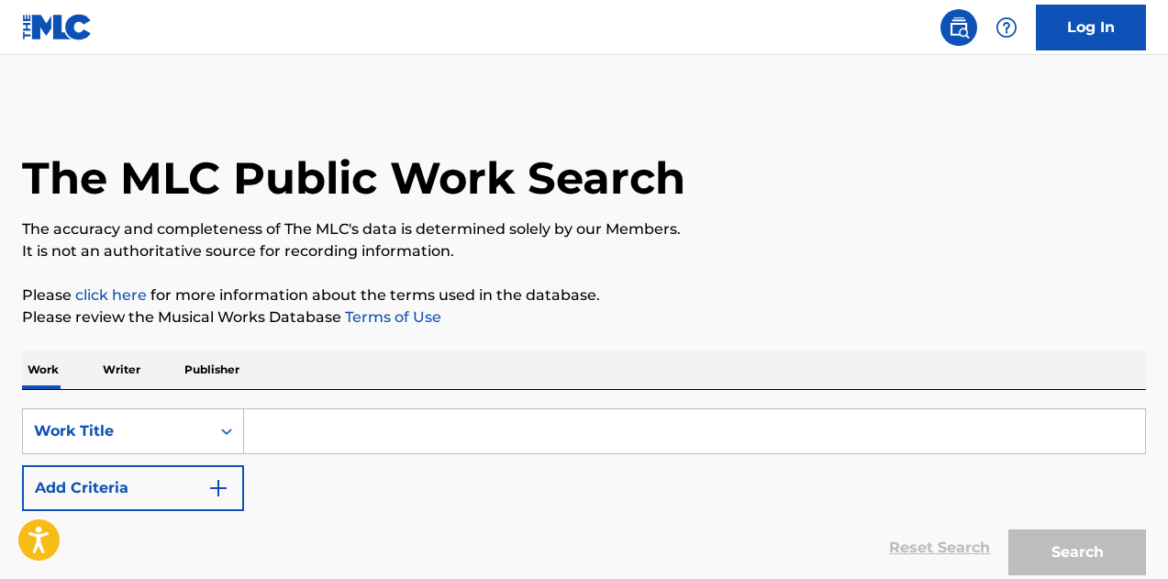
click at [402, 418] on input "Search Form" at bounding box center [694, 431] width 901 height 44
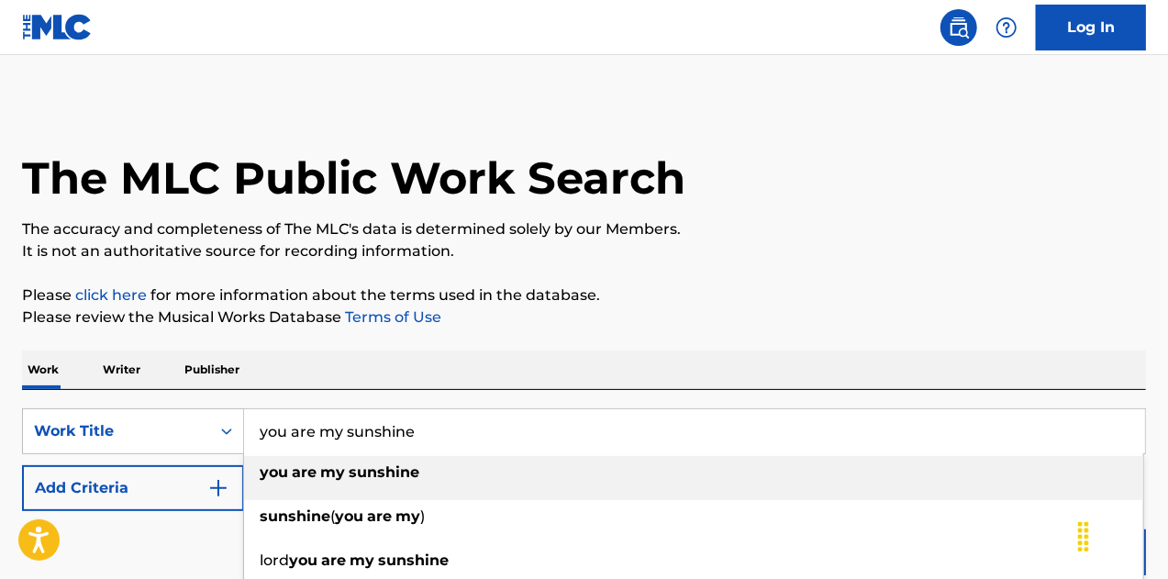
type input "you are my sunshine"
click at [363, 474] on strong "sunshine" at bounding box center [384, 471] width 71 height 17
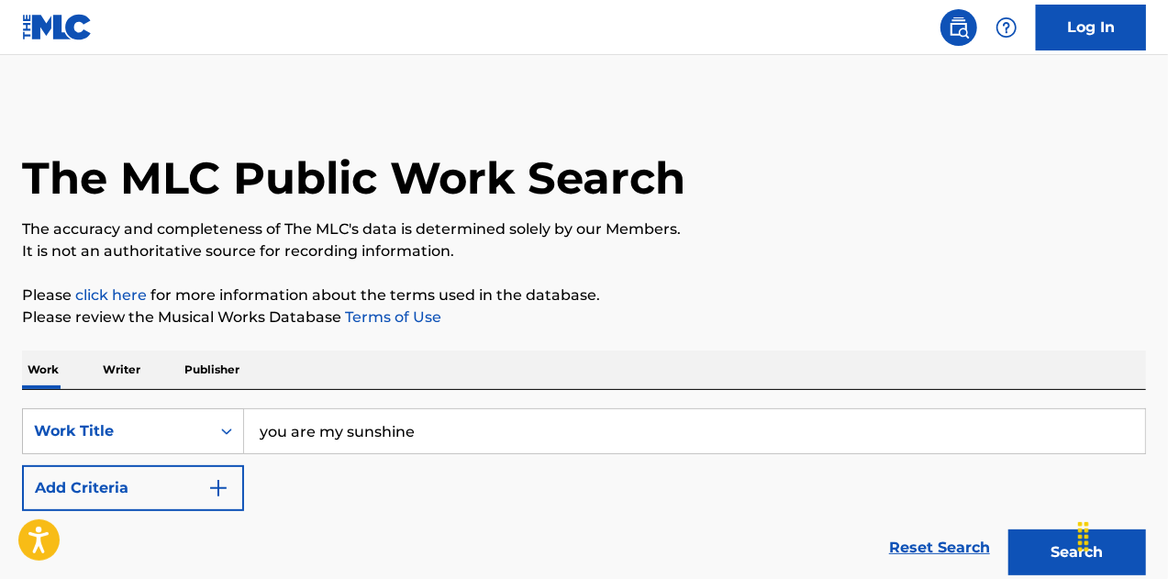
click at [185, 491] on button "Add Criteria" at bounding box center [133, 488] width 222 height 46
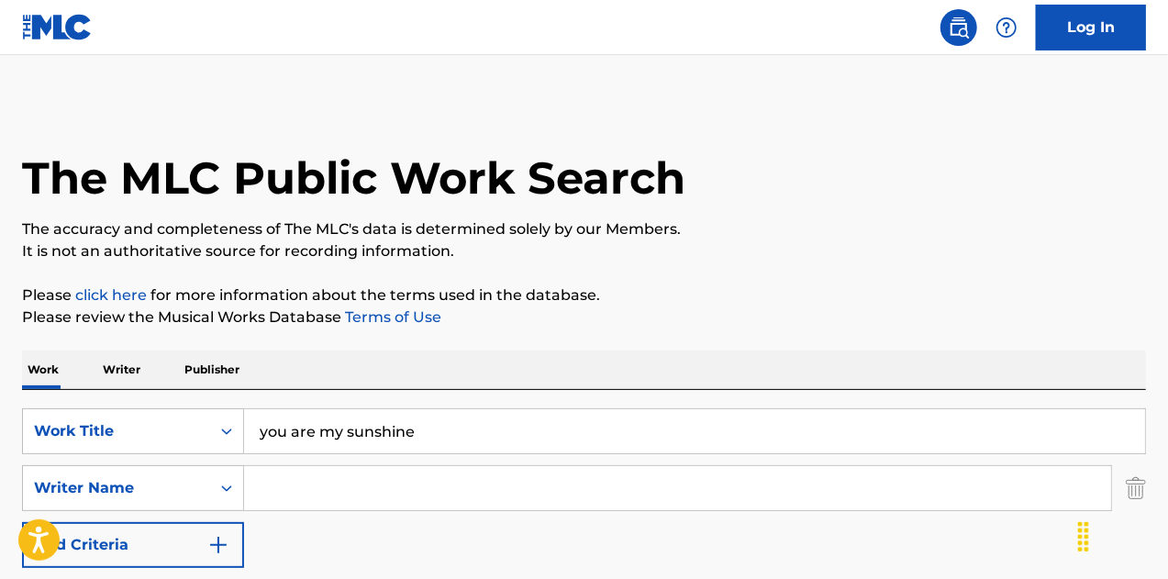
click at [323, 502] on input "Search Form" at bounding box center [677, 488] width 867 height 44
type input "[PERSON_NAME]"
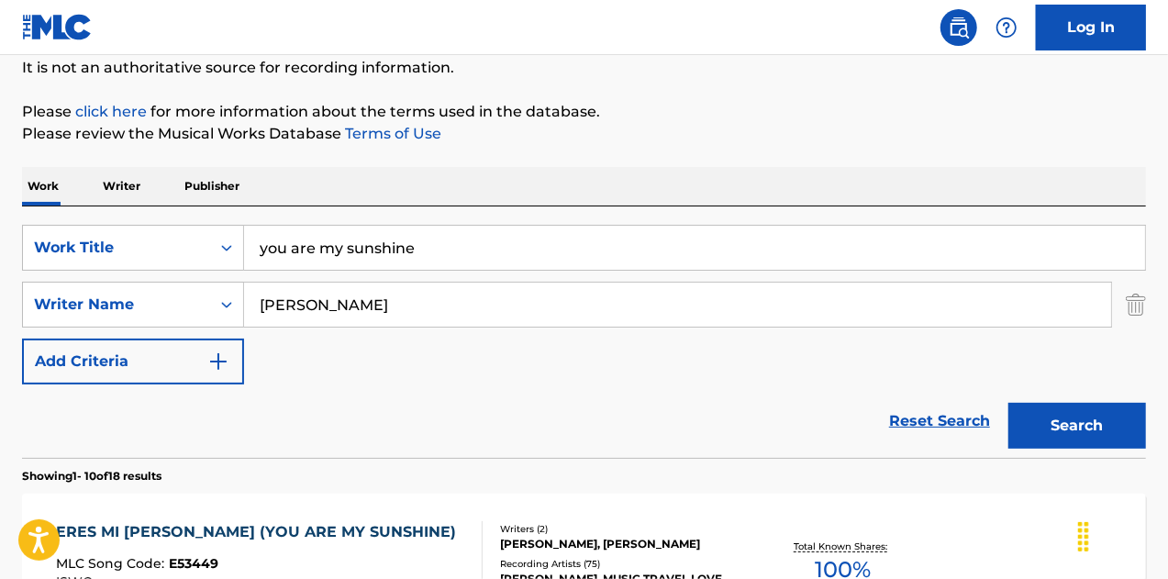
click at [1043, 425] on button "Search" at bounding box center [1078, 426] width 138 height 46
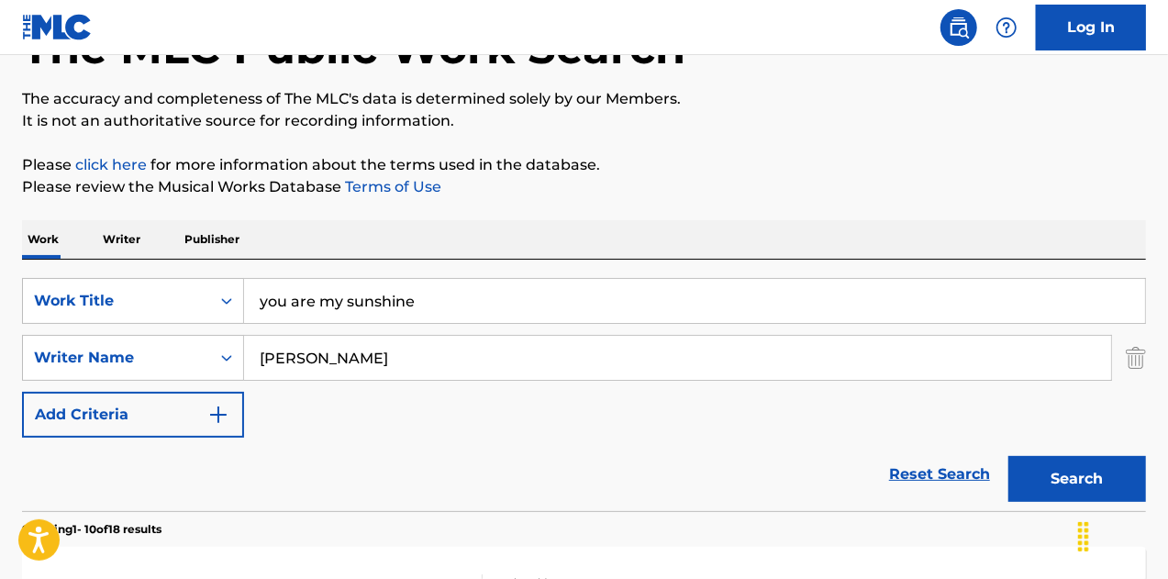
scroll to position [0, 0]
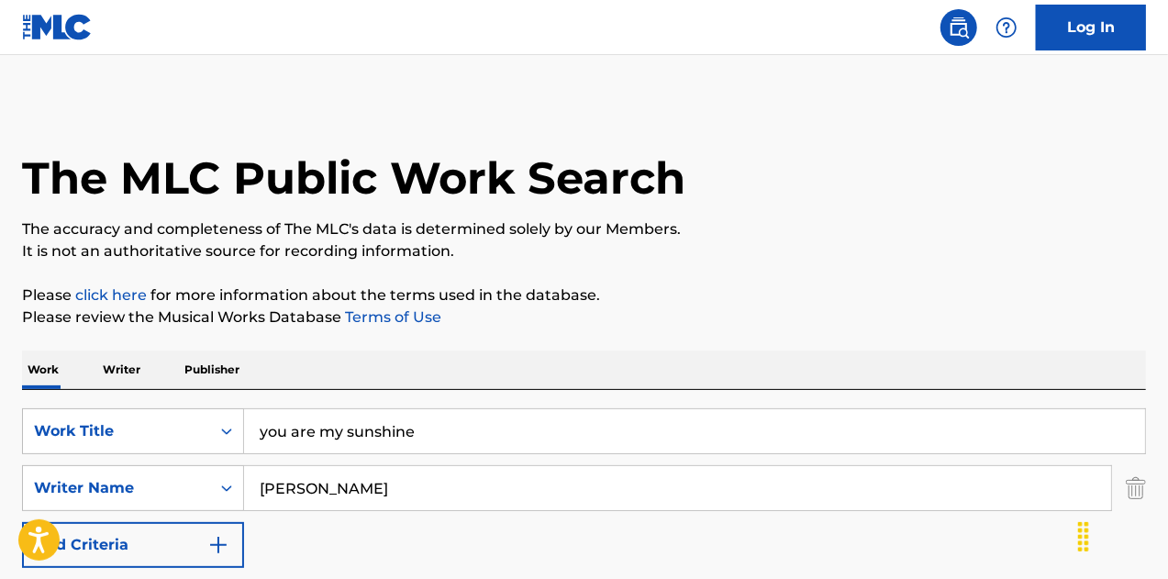
click at [128, 553] on button "Add Criteria" at bounding box center [133, 545] width 222 height 46
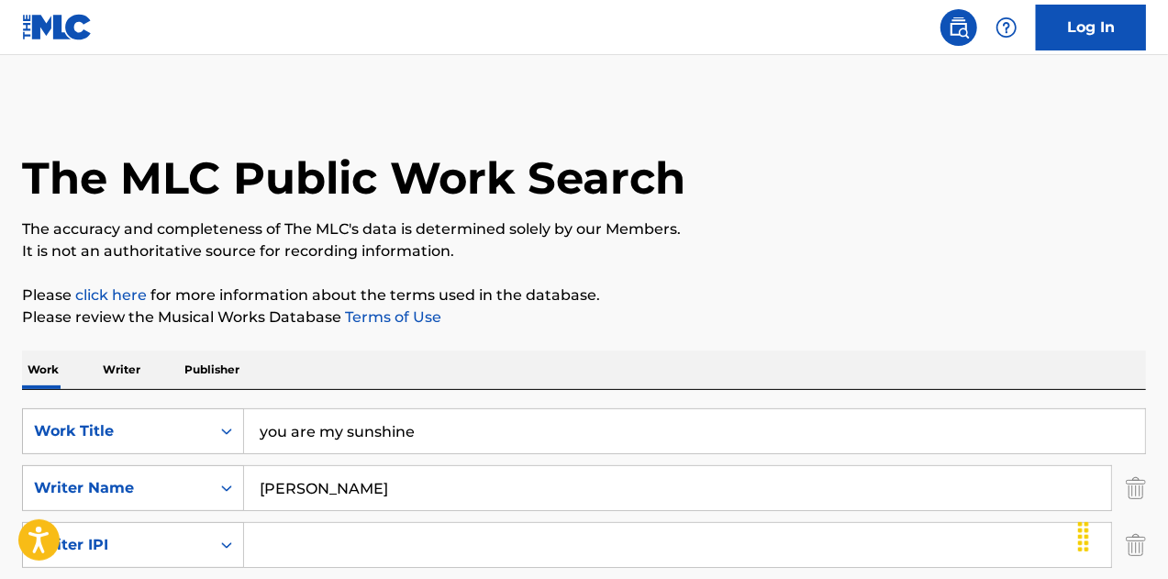
click at [347, 540] on input "Search Form" at bounding box center [677, 545] width 867 height 44
type input "[PERSON_NAME]"
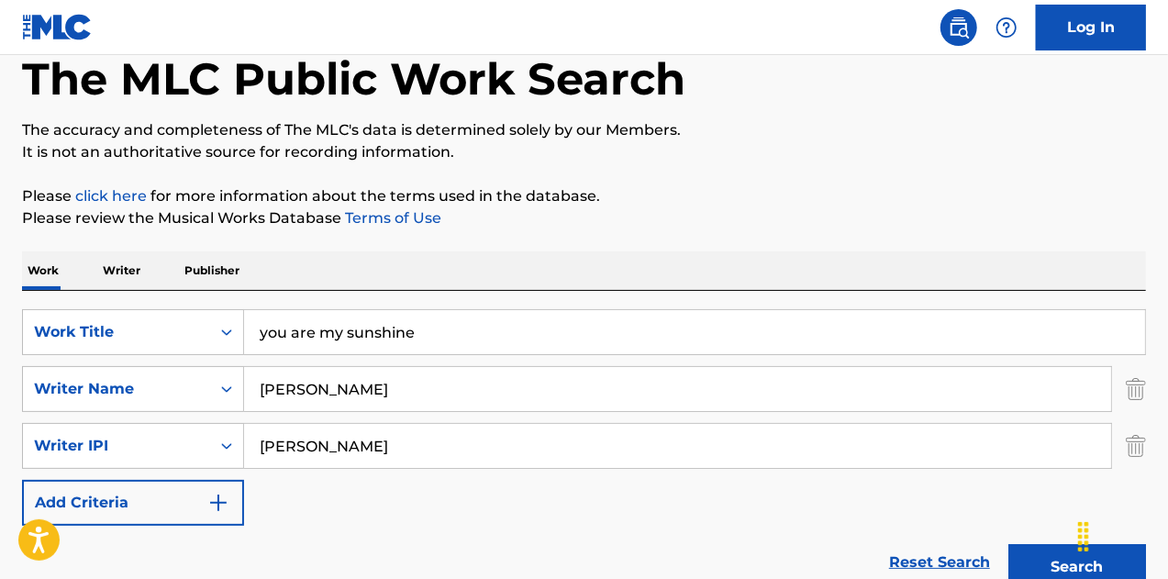
scroll to position [184, 0]
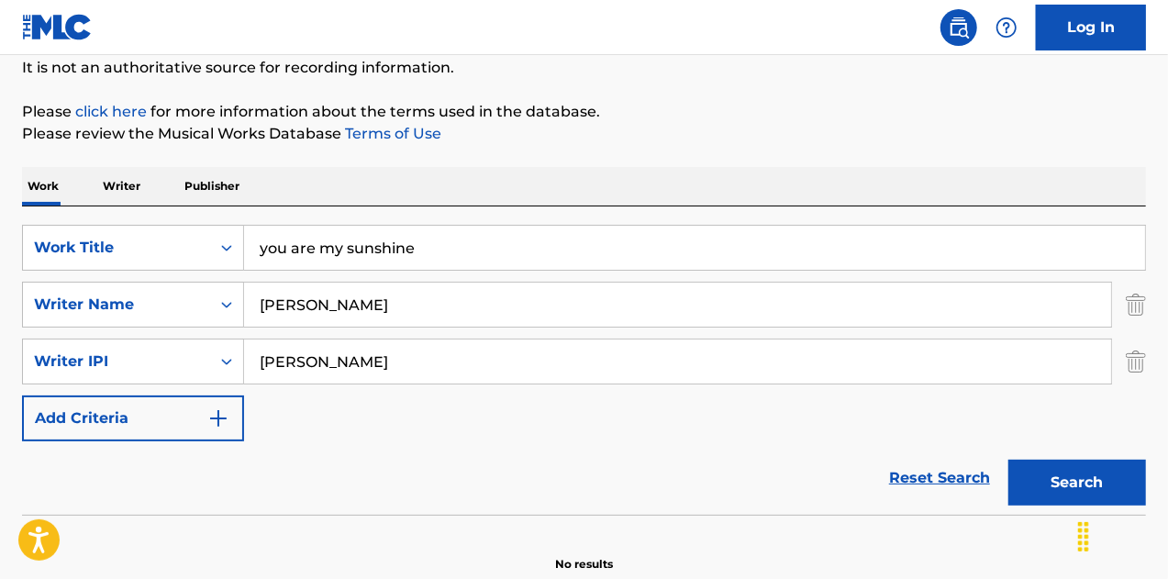
click at [1117, 487] on button "Search" at bounding box center [1078, 483] width 138 height 46
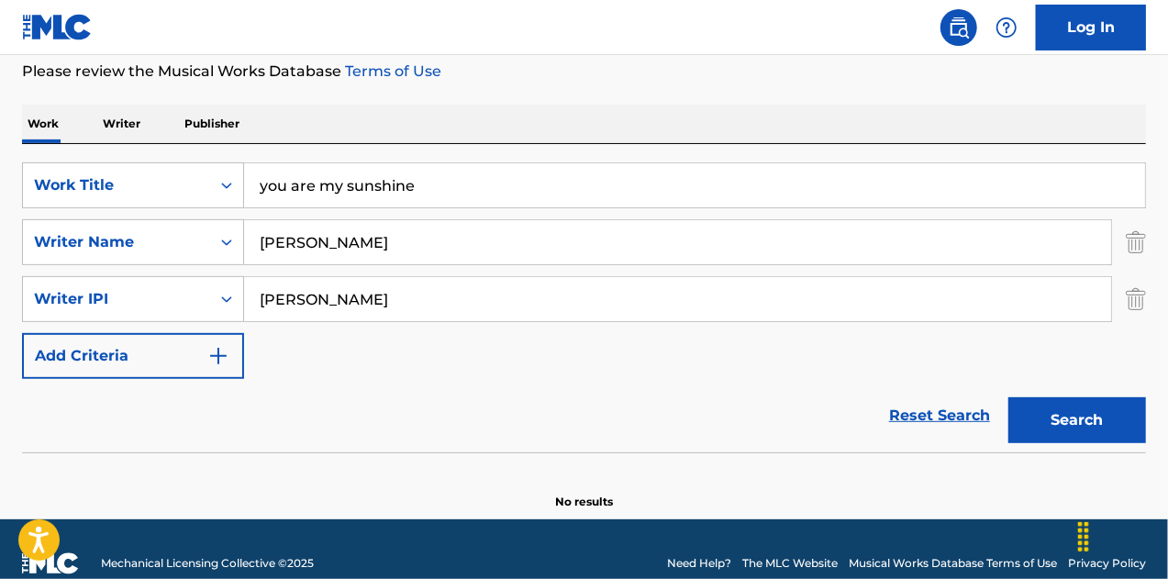
scroll to position [273, 0]
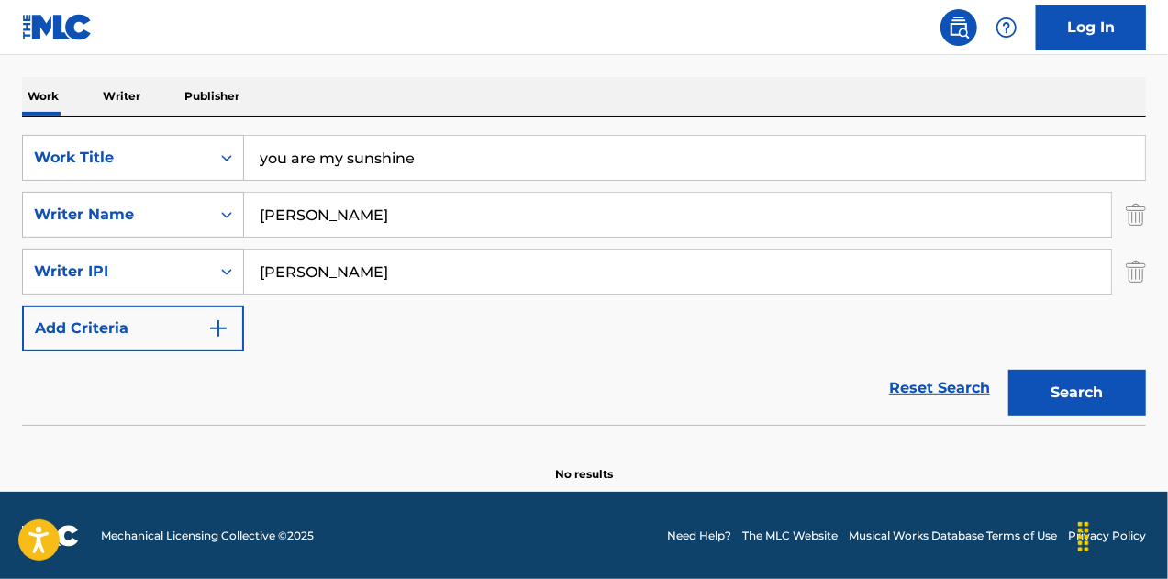
drag, startPoint x: 412, startPoint y: 278, endPoint x: 5, endPoint y: 237, distance: 409.6
click at [5, 237] on div "The MLC Public Work Search The accuracy and completeness of The MLC's data is d…" at bounding box center [584, 154] width 1168 height 655
click at [228, 273] on icon "Search Form" at bounding box center [227, 271] width 18 height 18
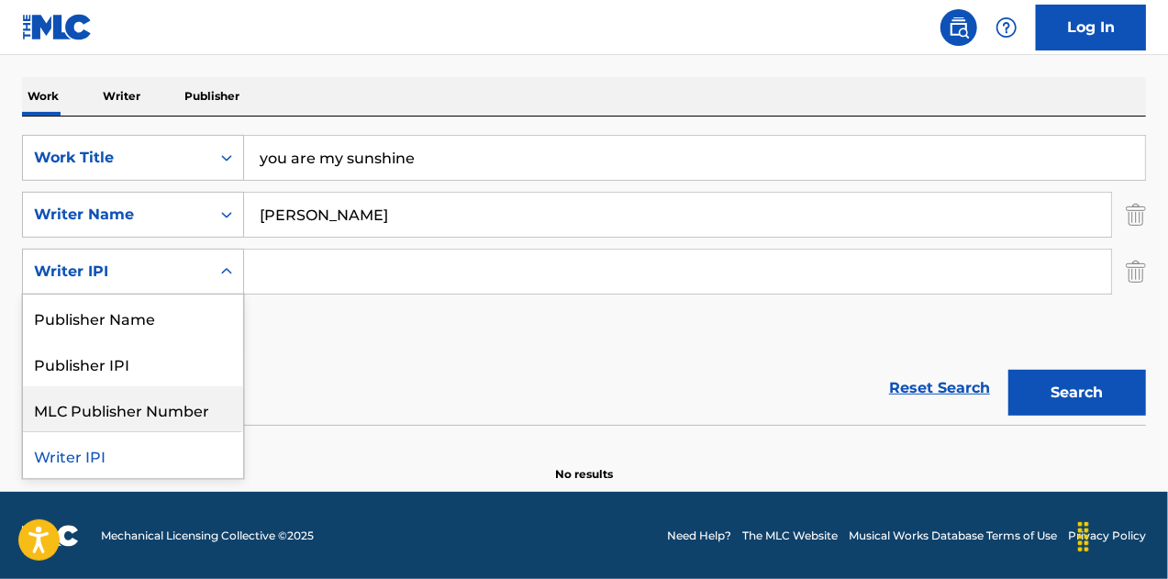
click at [359, 386] on div "Reset Search Search" at bounding box center [584, 387] width 1124 height 73
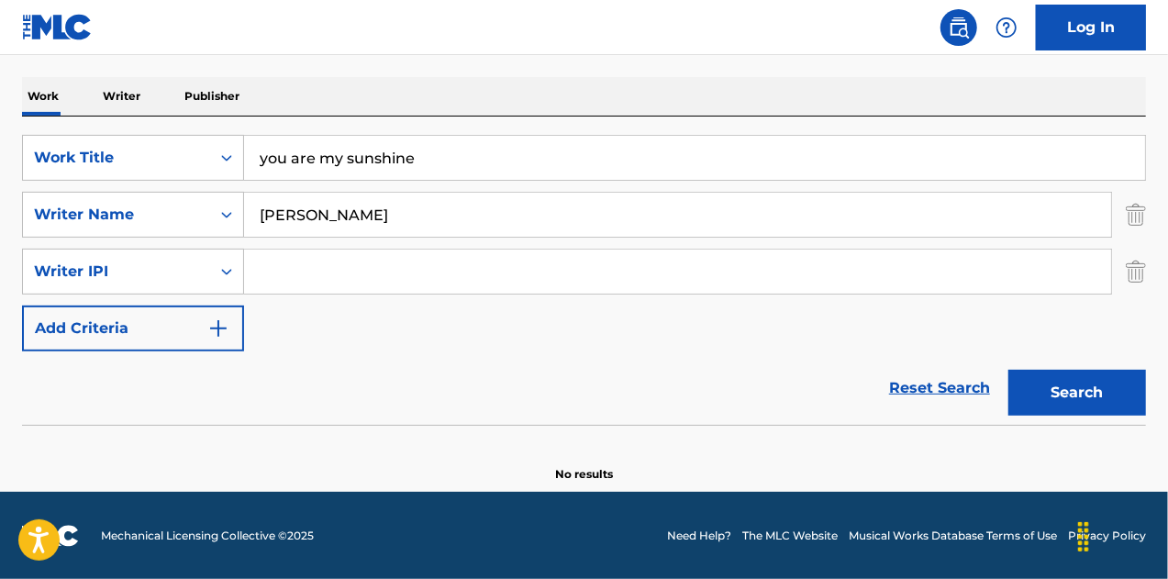
click at [1044, 396] on button "Search" at bounding box center [1078, 393] width 138 height 46
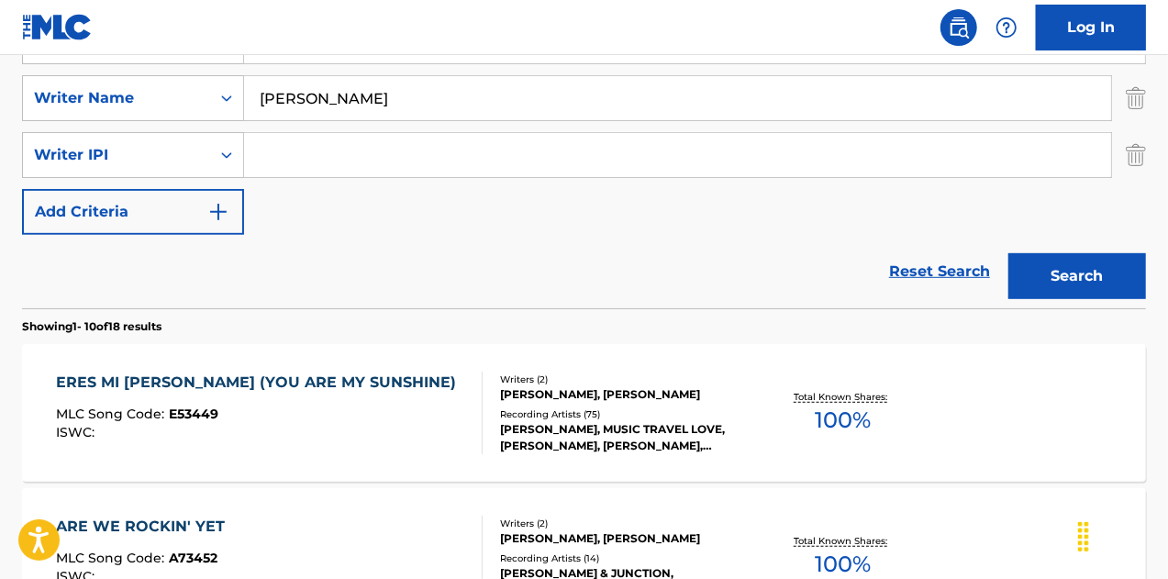
scroll to position [457, 0]
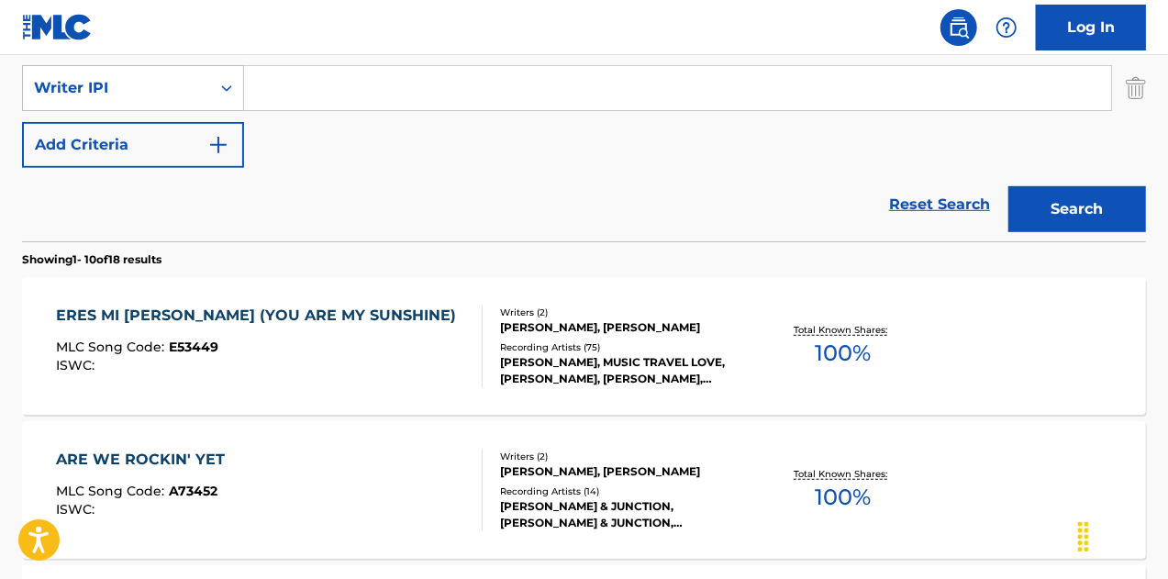
click at [616, 356] on div "[PERSON_NAME], MUSIC TRAVEL LOVE, [PERSON_NAME], [PERSON_NAME], [PERSON_NAME], …" at bounding box center [625, 370] width 250 height 33
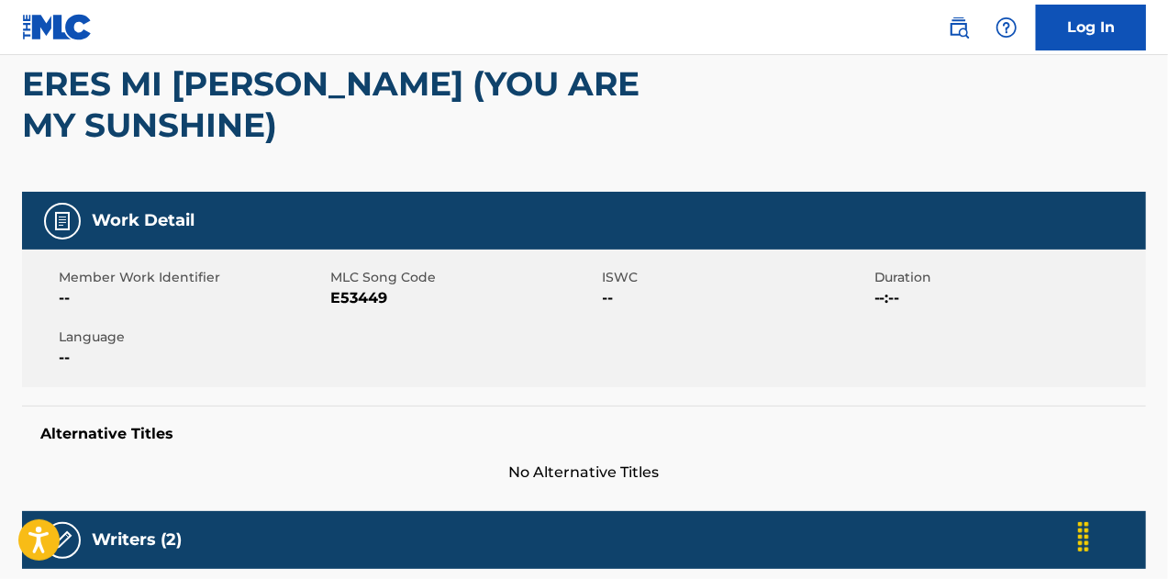
scroll to position [184, 0]
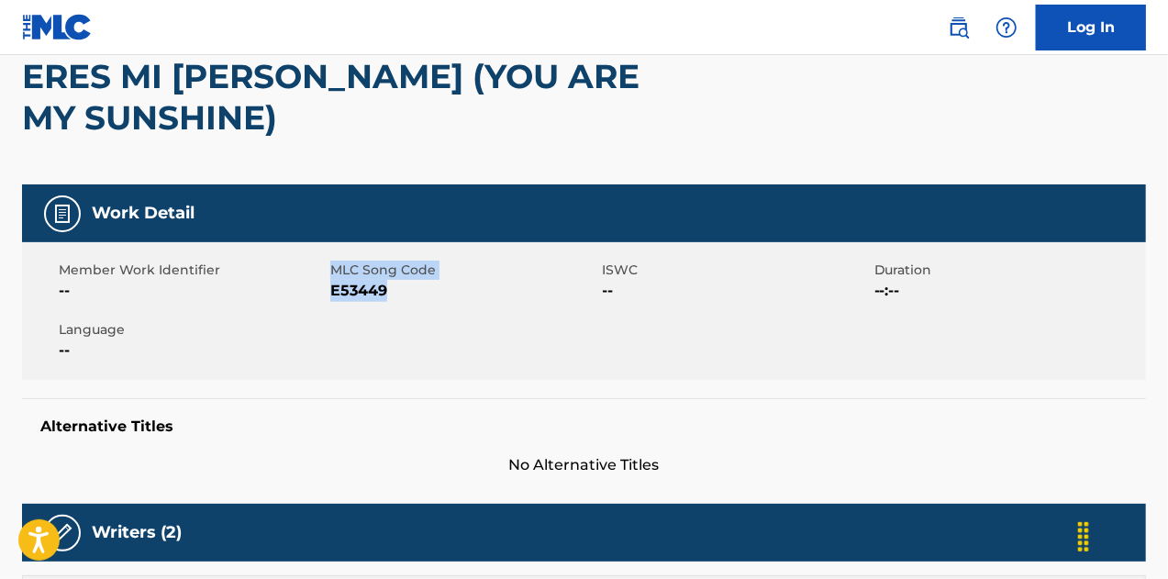
drag, startPoint x: 410, startPoint y: 256, endPoint x: 252, endPoint y: 251, distance: 157.9
click at [252, 251] on div "Member Work Identifier -- MLC Song Code E53449 ISWC -- Duration --:-- Language …" at bounding box center [584, 311] width 1124 height 138
click at [388, 280] on span "E53449" at bounding box center [463, 291] width 267 height 22
click at [358, 280] on span "E53449" at bounding box center [463, 291] width 267 height 22
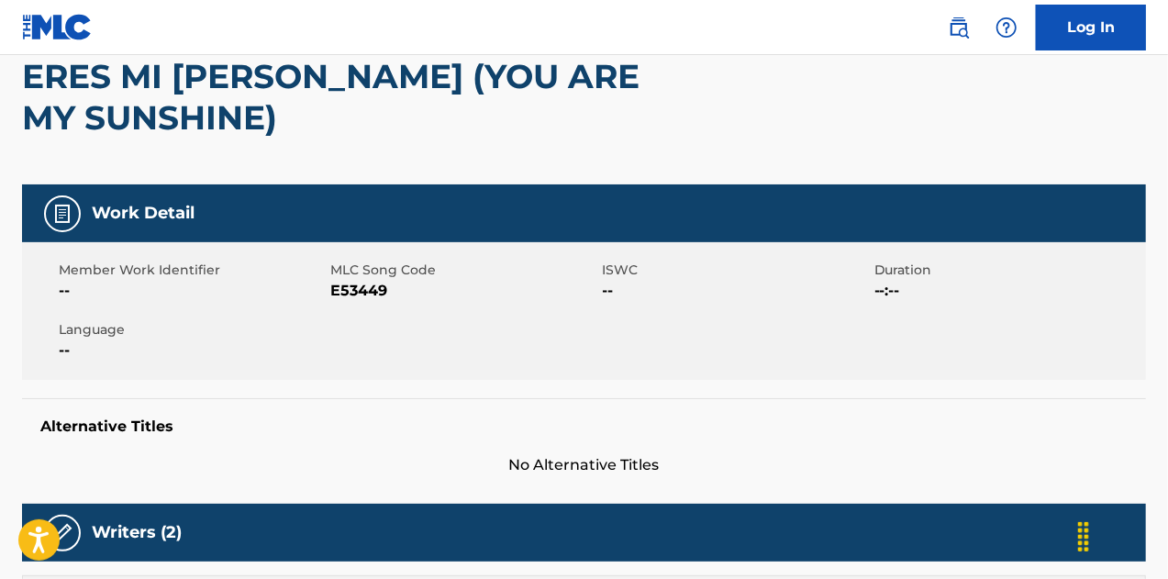
click at [618, 338] on div "Member Work Identifier -- MLC Song Code E53449 ISWC -- Duration --:-- Language …" at bounding box center [584, 311] width 1124 height 138
click at [1082, 25] on link "Log In" at bounding box center [1091, 28] width 110 height 46
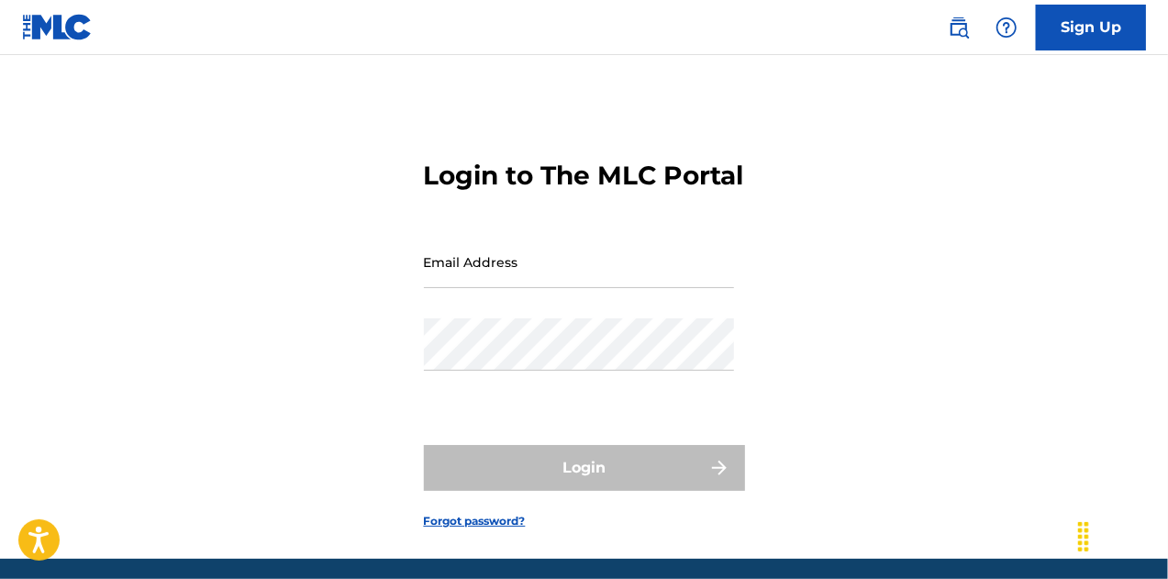
click at [515, 288] on input "Email Address" at bounding box center [579, 262] width 310 height 52
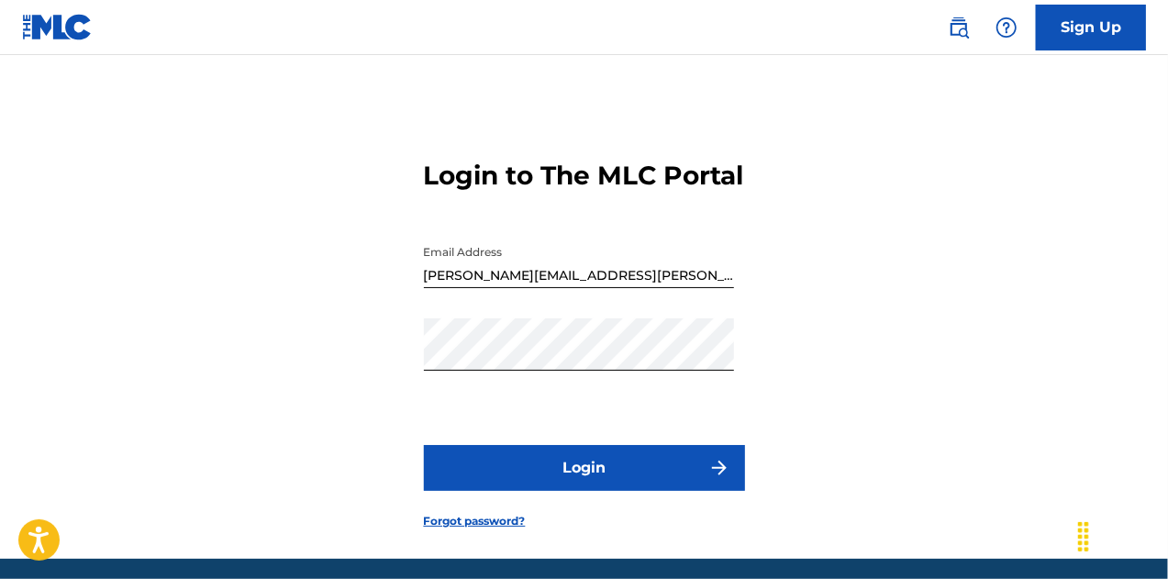
click at [578, 491] on button "Login" at bounding box center [584, 468] width 321 height 46
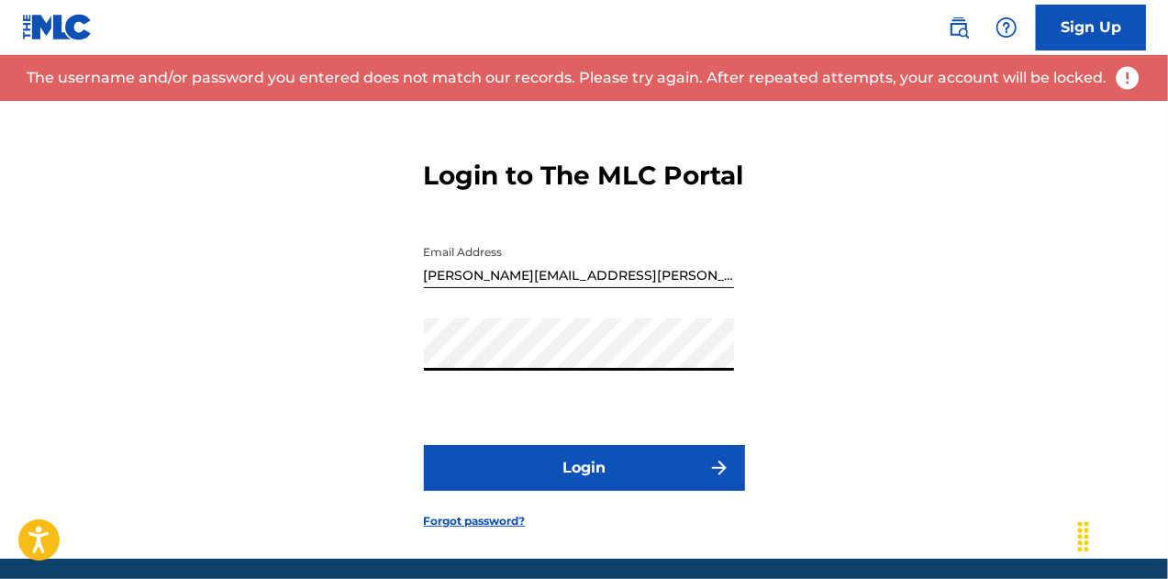
click at [621, 487] on button "Login" at bounding box center [584, 468] width 321 height 46
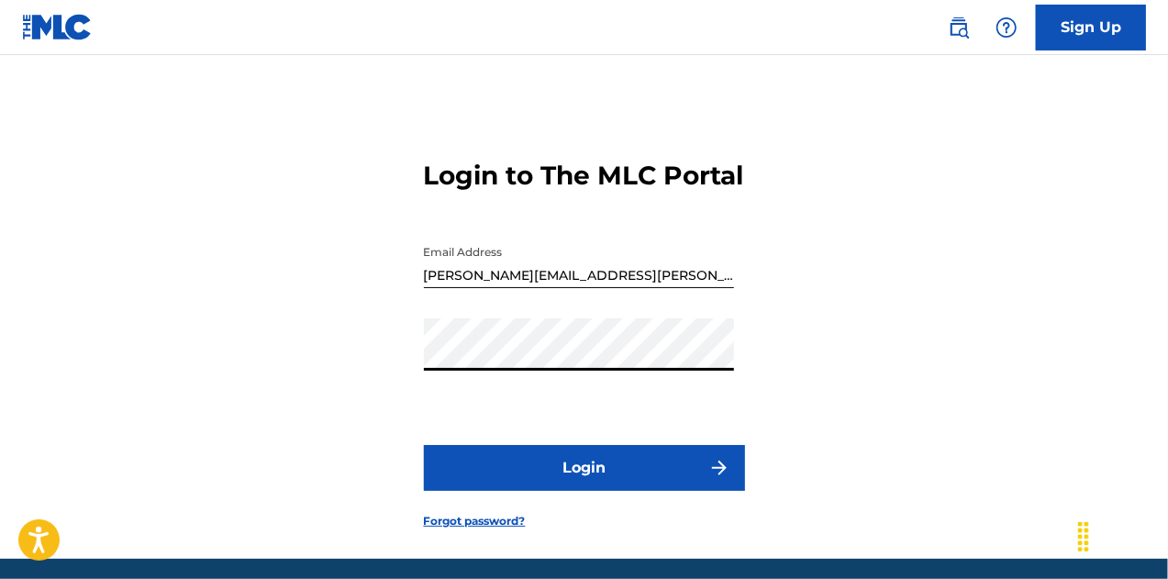
click at [171, 357] on div "Login to The MLC Portal Email Address [PERSON_NAME][EMAIL_ADDRESS][PERSON_NAME]…" at bounding box center [584, 330] width 1168 height 458
click at [487, 482] on button "Login" at bounding box center [584, 468] width 321 height 46
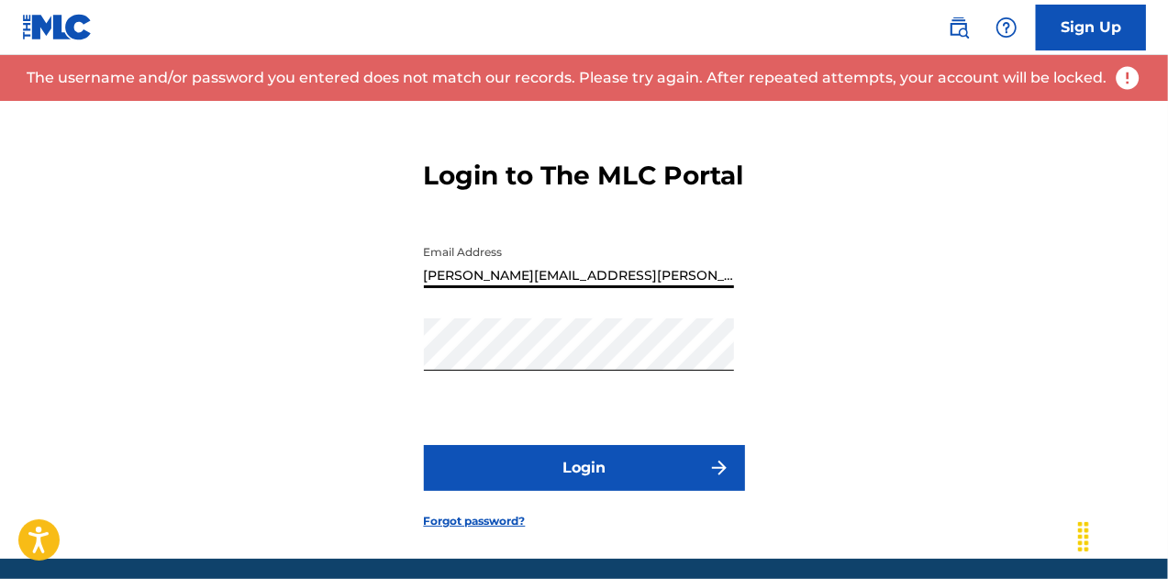
drag, startPoint x: 609, startPoint y: 308, endPoint x: 151, endPoint y: 274, distance: 460.1
click at [151, 284] on div "Login to The MLC Portal Email Address [PERSON_NAME][EMAIL_ADDRESS][PERSON_NAME]…" at bounding box center [584, 330] width 1168 height 458
type input "[EMAIL_ADDRESS][DOMAIN_NAME]"
click at [424, 445] on button "Login" at bounding box center [584, 468] width 321 height 46
click at [523, 401] on div "Password" at bounding box center [579, 359] width 310 height 83
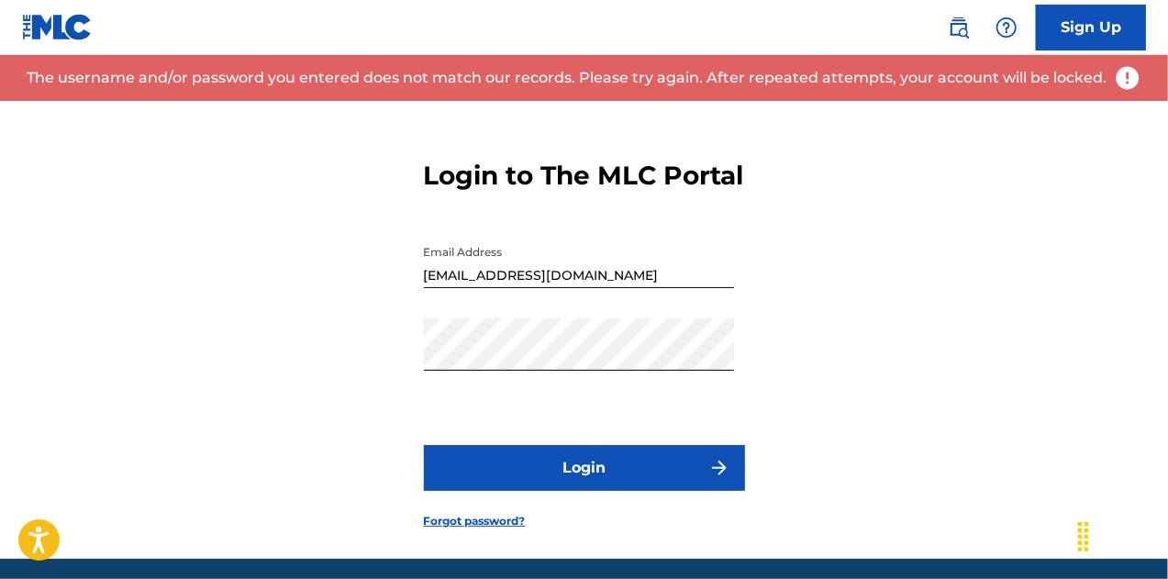
click at [525, 401] on div "Password" at bounding box center [579, 359] width 310 height 83
click at [609, 491] on button "Login" at bounding box center [584, 468] width 321 height 46
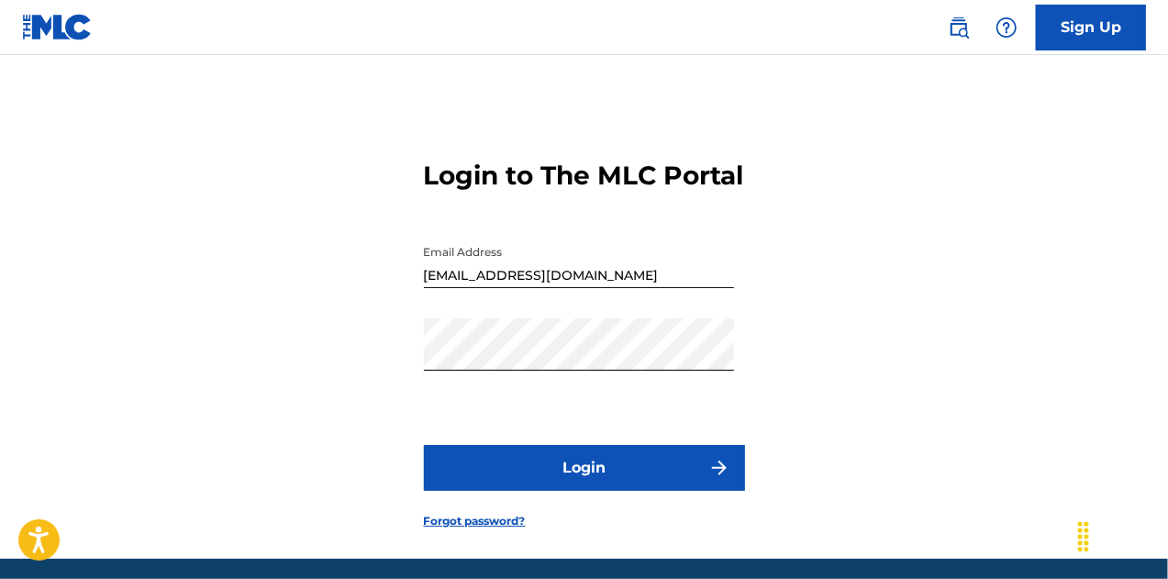
click at [505, 530] on link "Forgot password?" at bounding box center [475, 521] width 102 height 17
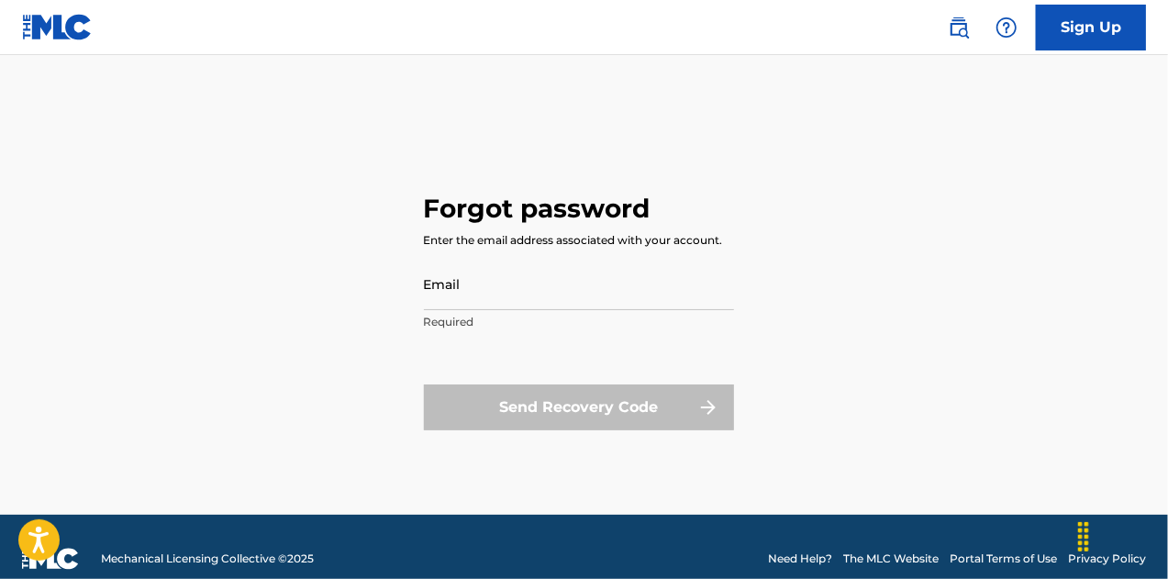
click at [477, 311] on div "Email Required" at bounding box center [579, 299] width 310 height 83
click at [479, 302] on input "Email" at bounding box center [579, 284] width 310 height 52
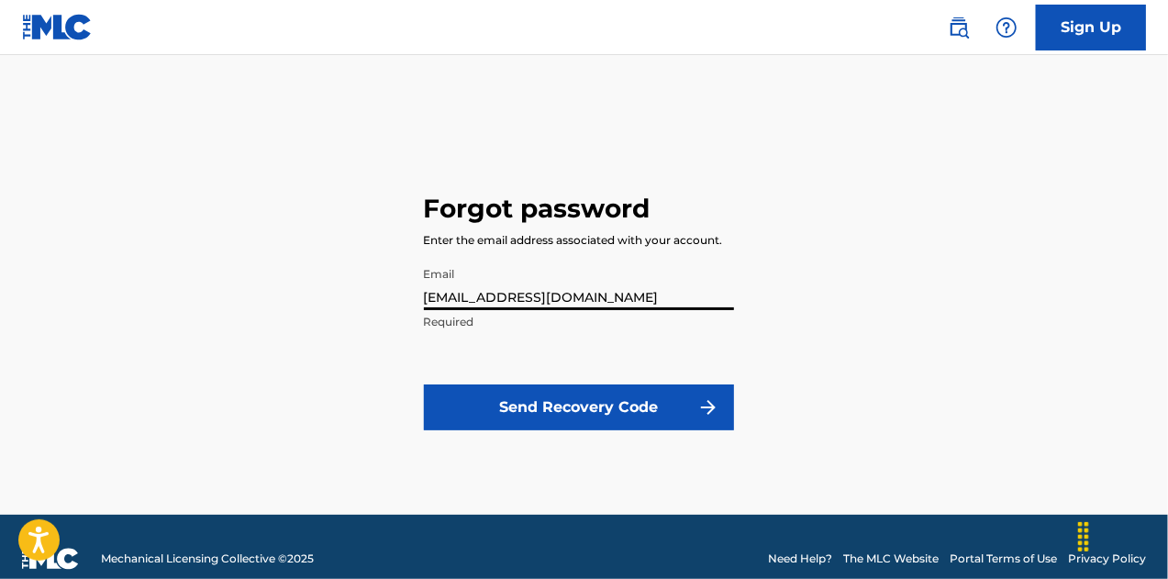
type input "[EMAIL_ADDRESS][DOMAIN_NAME]"
click button "Send Recovery Code" at bounding box center [579, 408] width 310 height 46
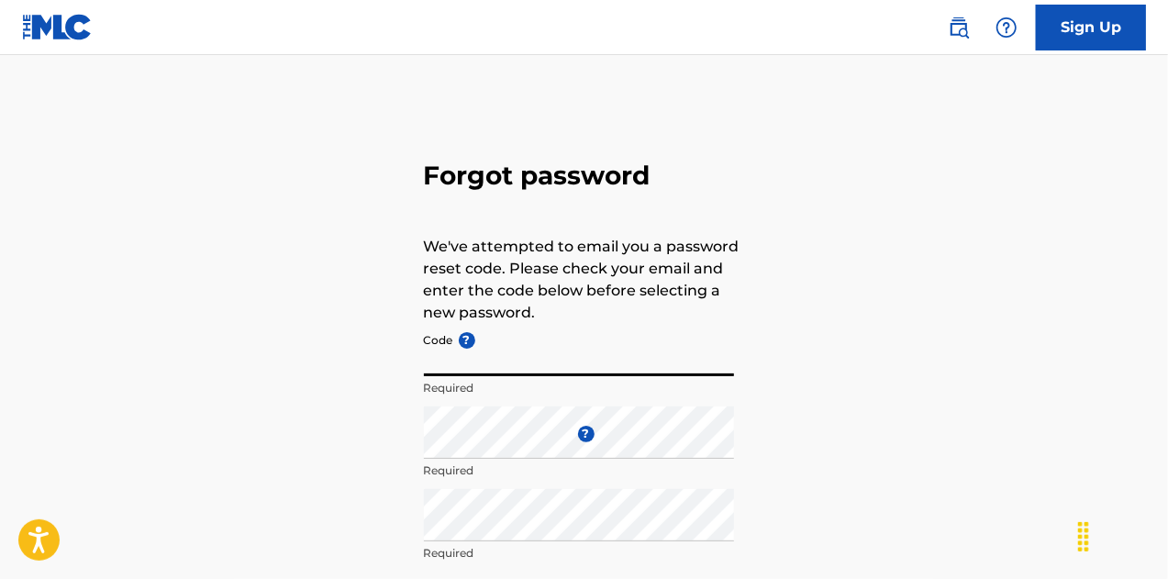
click at [547, 366] on input "Code ?" at bounding box center [579, 350] width 310 height 52
